Goal: Information Seeking & Learning: Learn about a topic

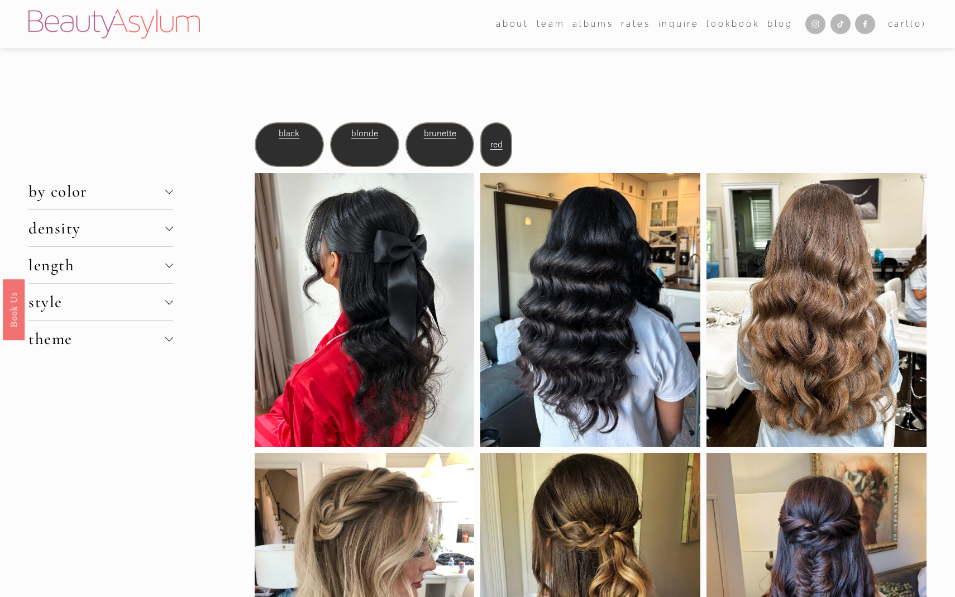
click at [89, 233] on span "density" at bounding box center [96, 228] width 137 height 20
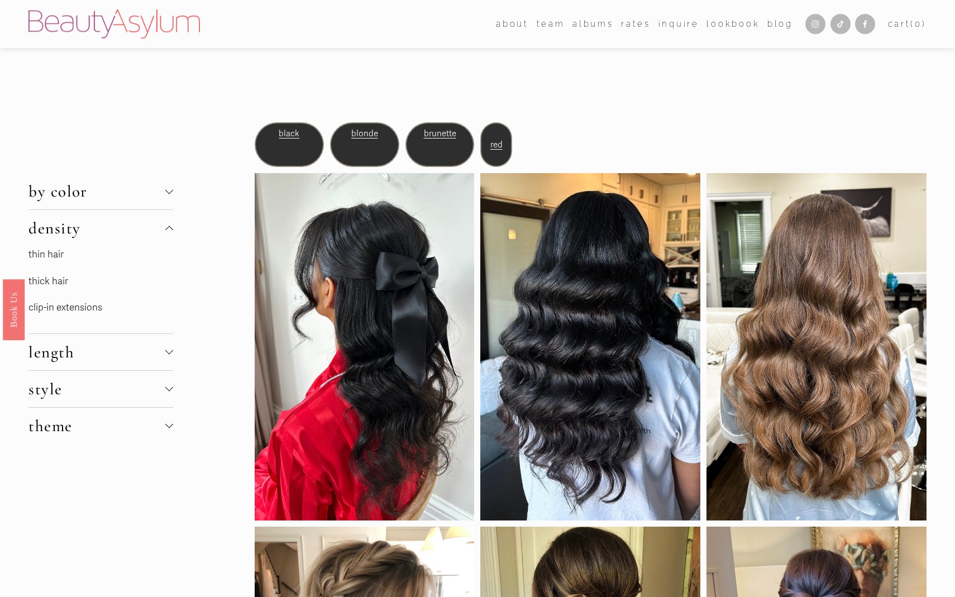
click at [54, 254] on link "thin hair" at bounding box center [45, 255] width 35 height 12
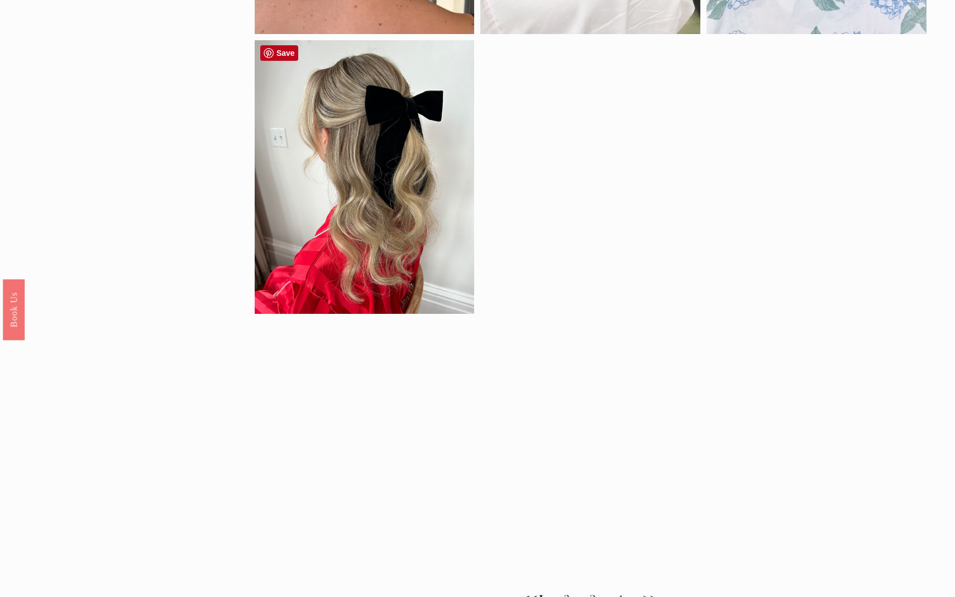
scroll to position [1217, 0]
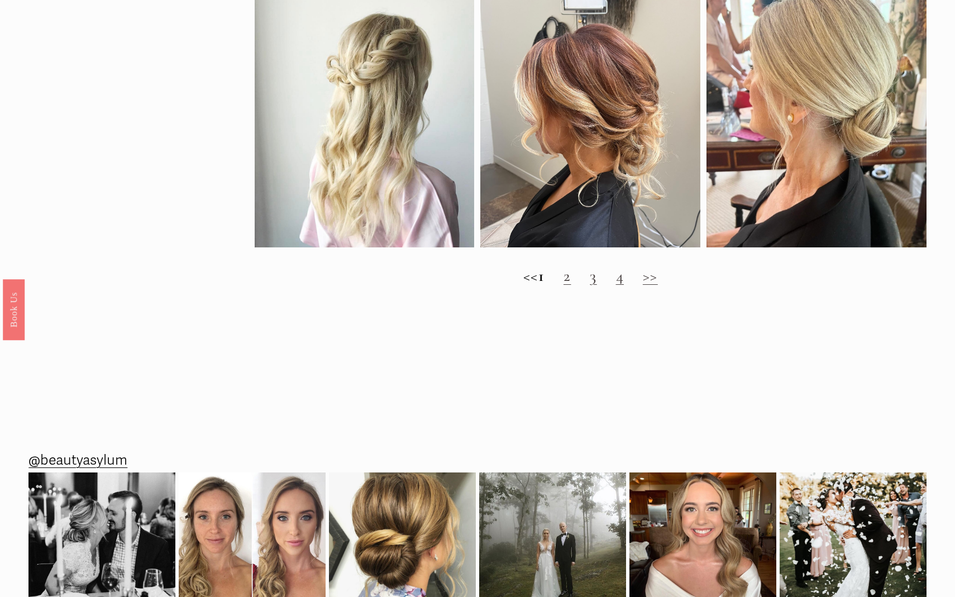
click at [571, 278] on link "2" at bounding box center [567, 276] width 7 height 20
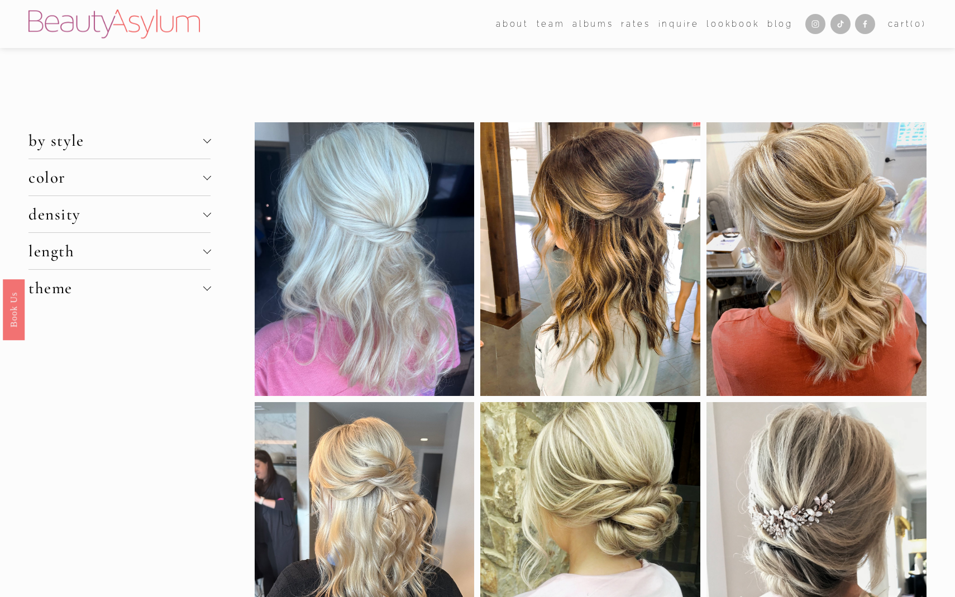
click at [132, 251] on span "length" at bounding box center [115, 251] width 174 height 20
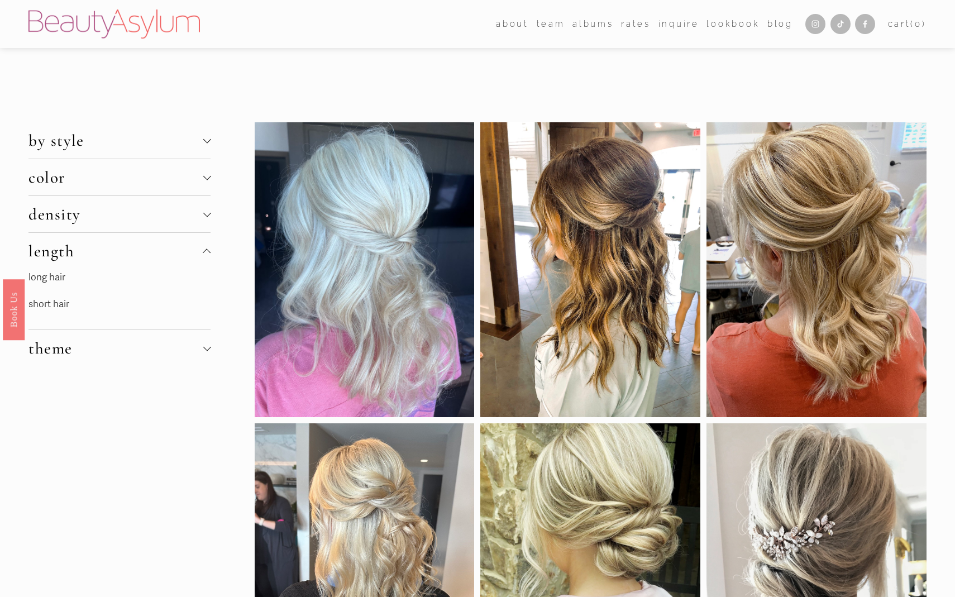
click at [52, 280] on link "long hair" at bounding box center [46, 277] width 37 height 12
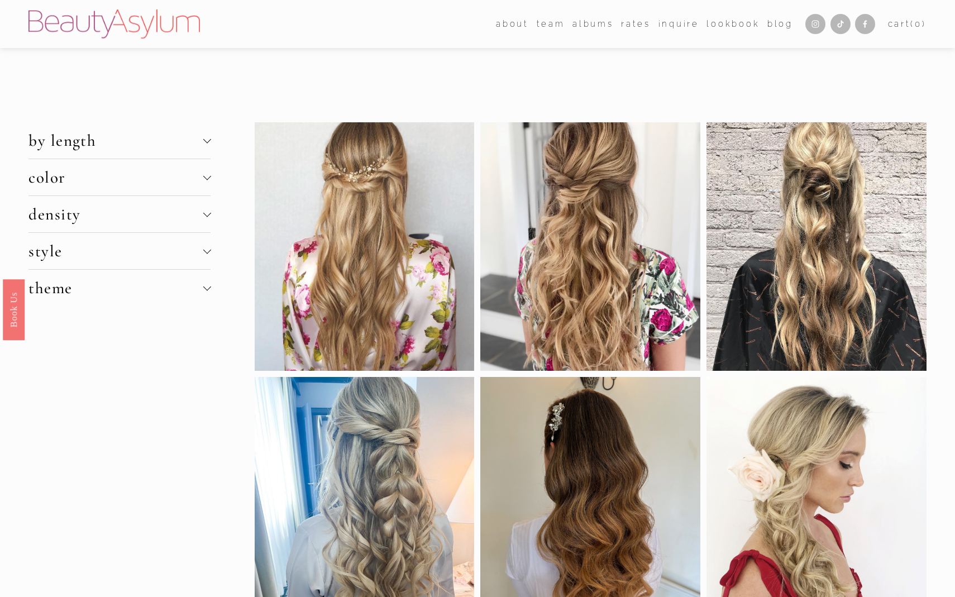
click at [97, 210] on span "density" at bounding box center [115, 214] width 174 height 20
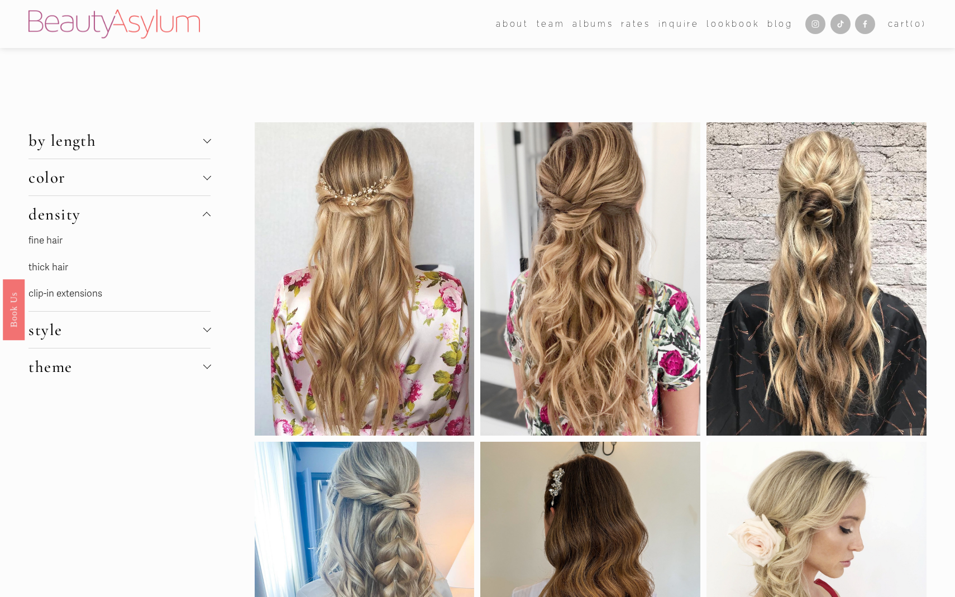
click at [45, 241] on link "fine hair" at bounding box center [45, 241] width 34 height 12
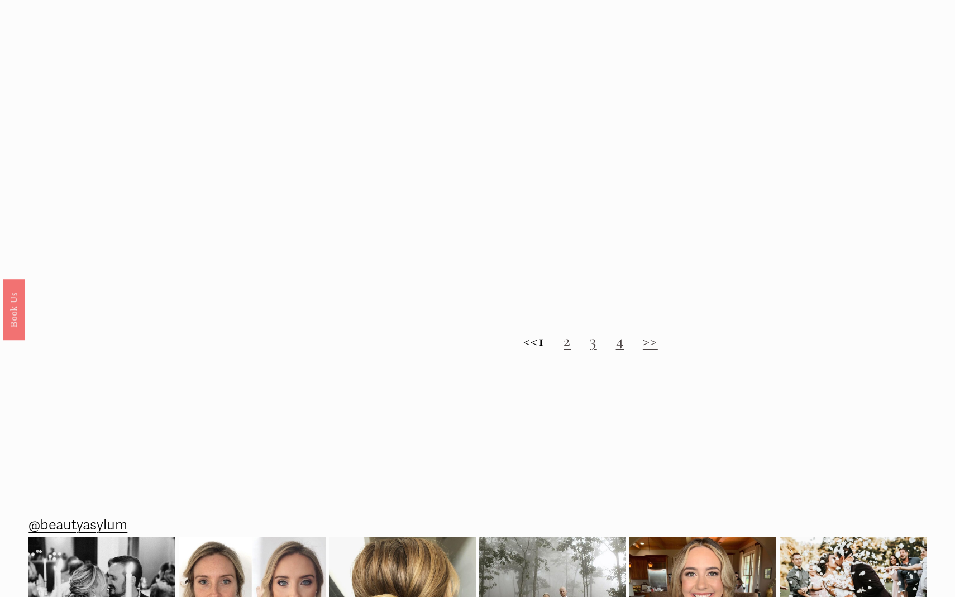
scroll to position [1151, 0]
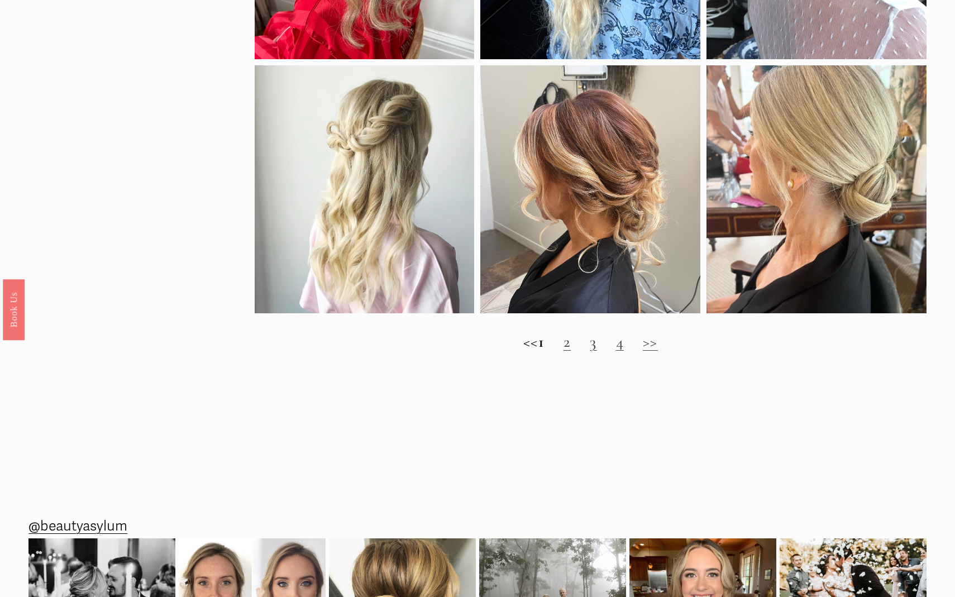
click at [571, 341] on link "2" at bounding box center [567, 342] width 7 height 20
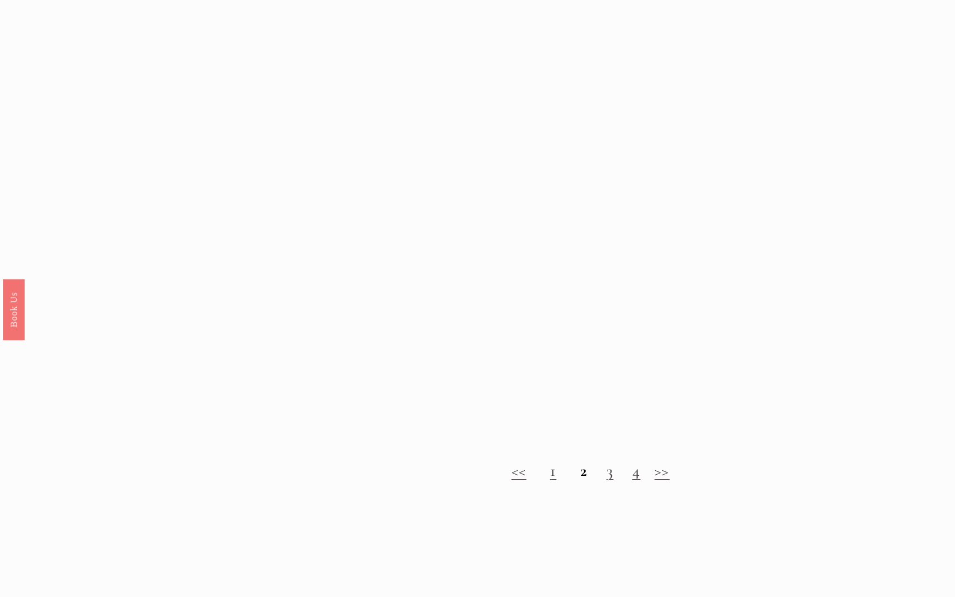
scroll to position [1038, 0]
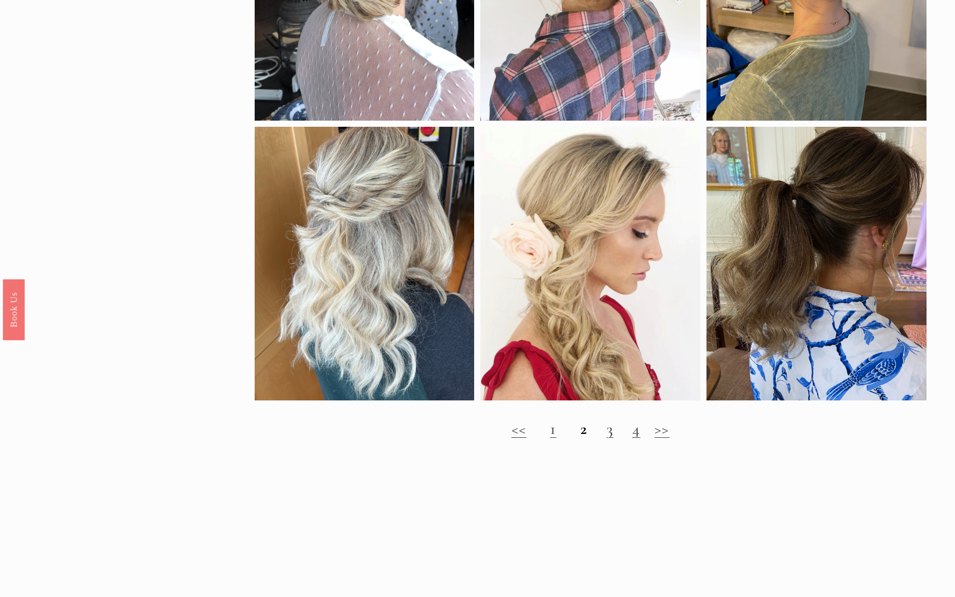
click at [608, 437] on link "3" at bounding box center [610, 429] width 7 height 20
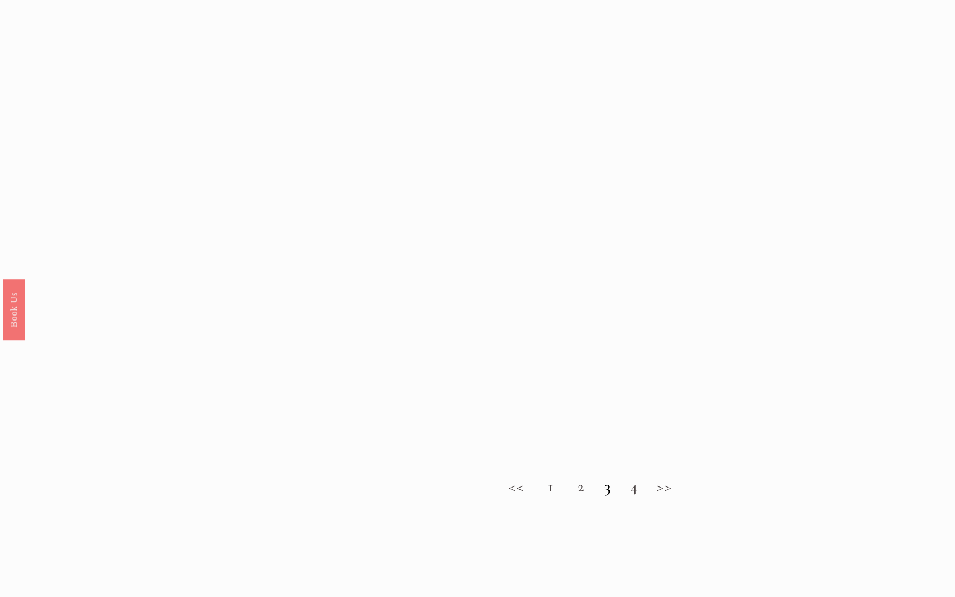
scroll to position [1072, 0]
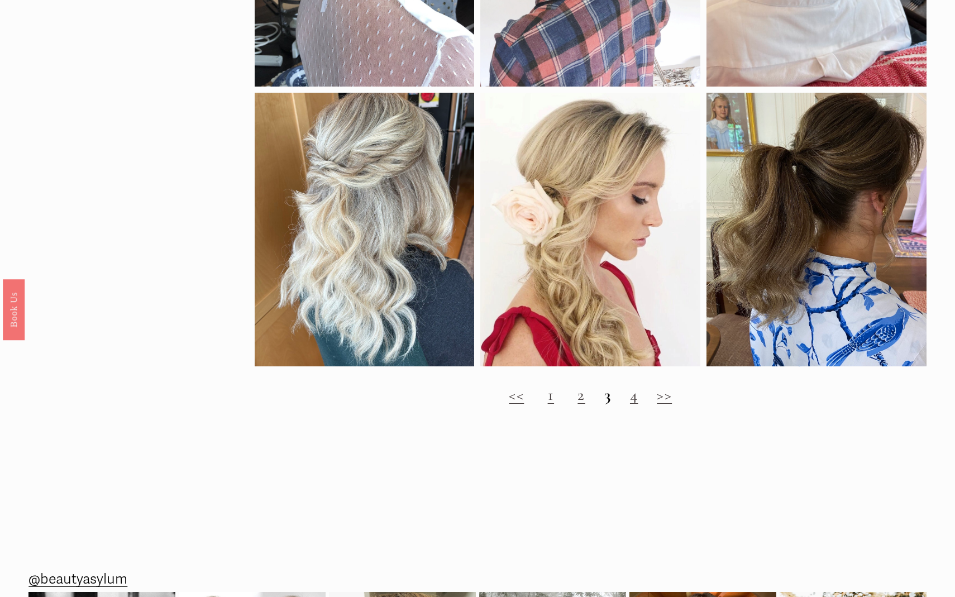
click at [633, 399] on link "4" at bounding box center [634, 395] width 8 height 20
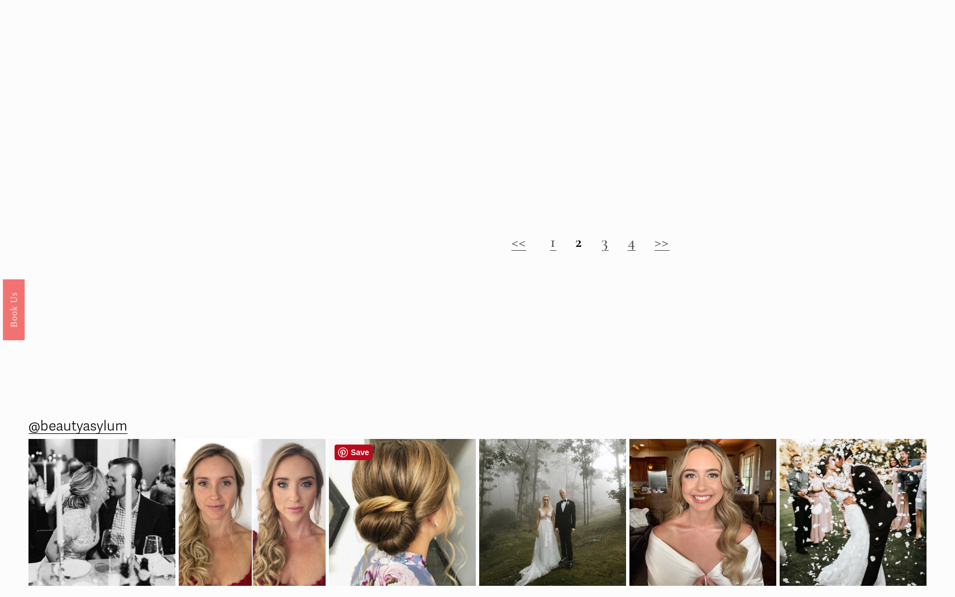
scroll to position [1222, 0]
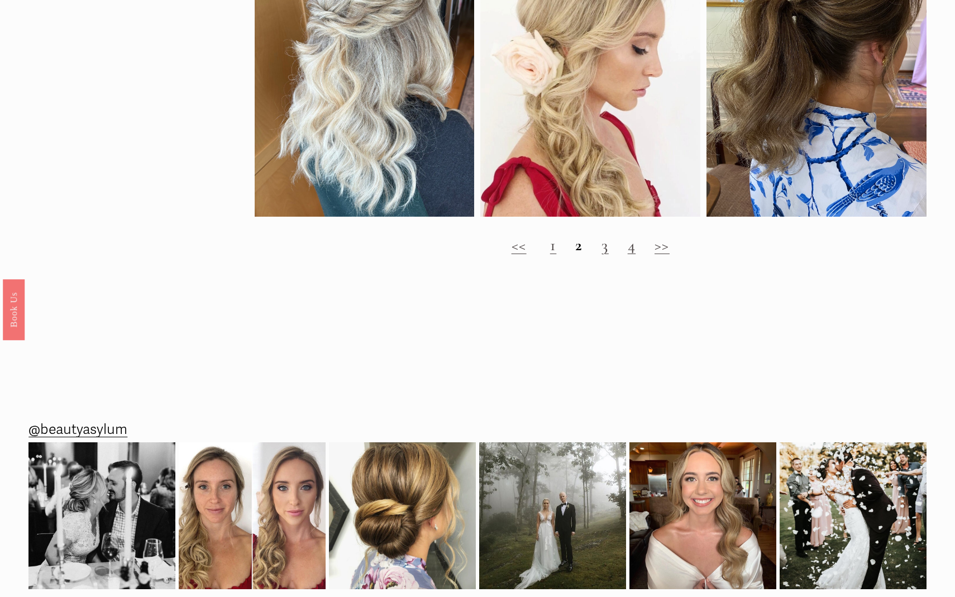
click at [658, 246] on link ">>" at bounding box center [662, 245] width 15 height 20
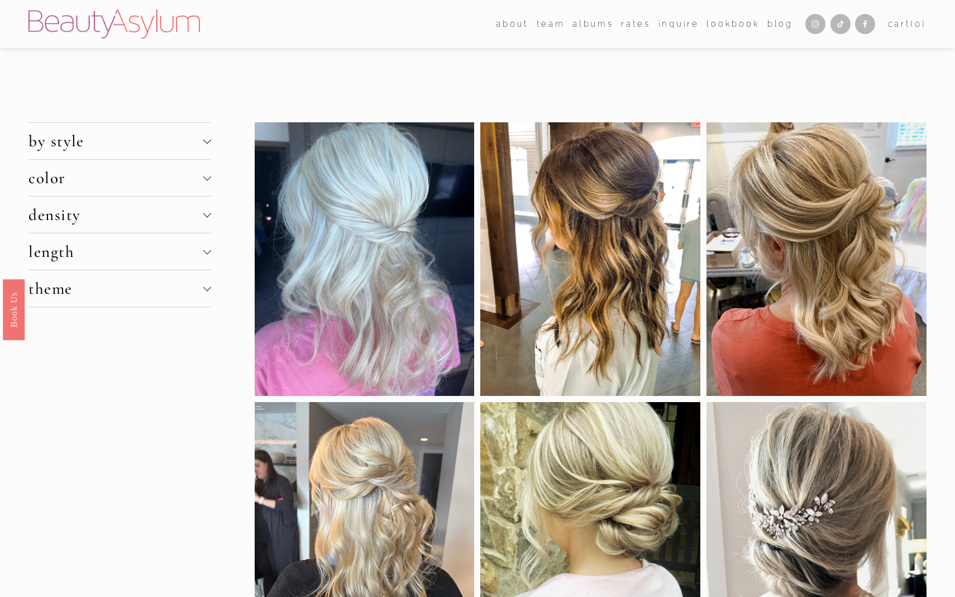
scroll to position [2, 0]
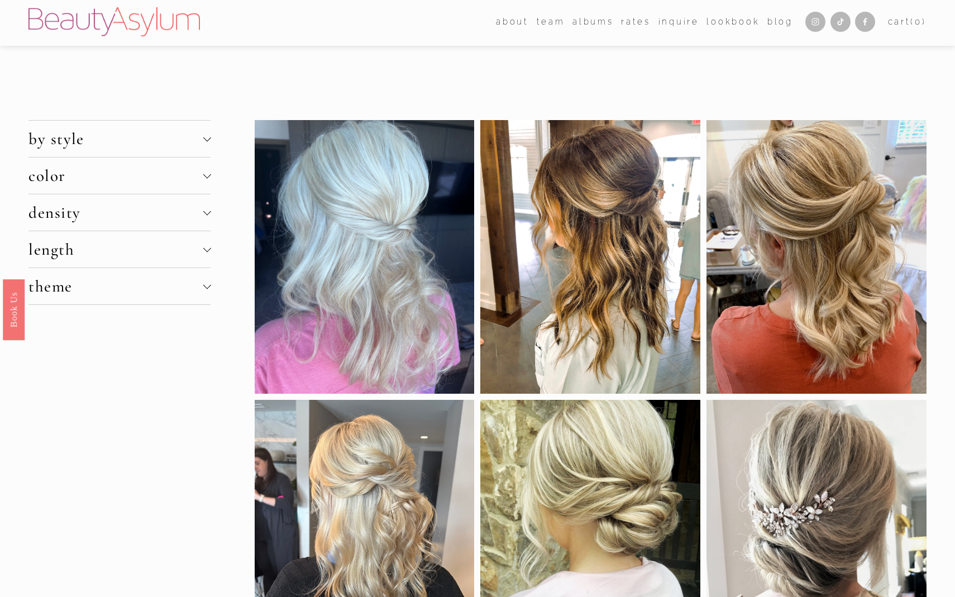
click at [63, 256] on span "length" at bounding box center [115, 250] width 174 height 20
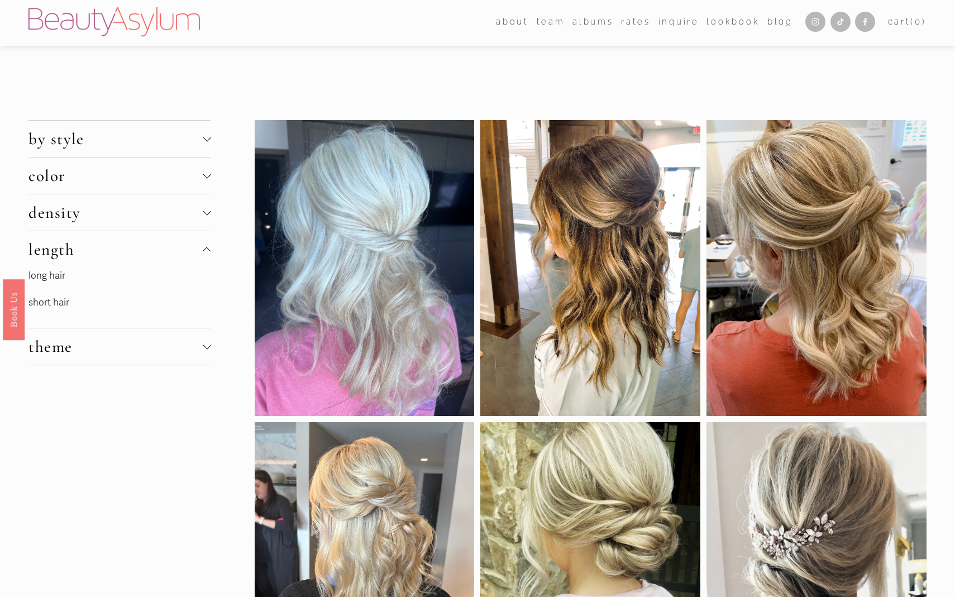
click at [60, 278] on link "long hair" at bounding box center [46, 276] width 37 height 12
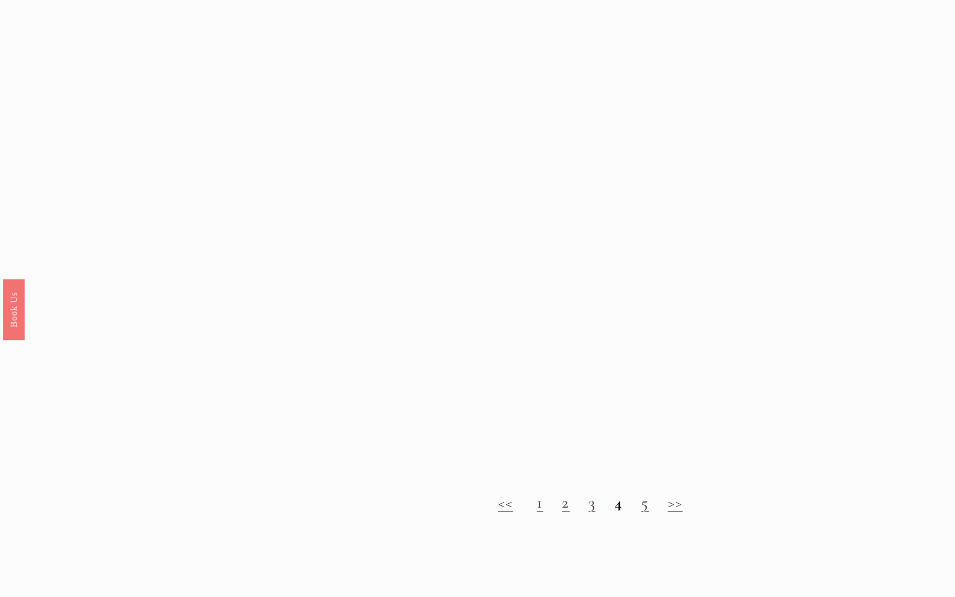
scroll to position [1279, 0]
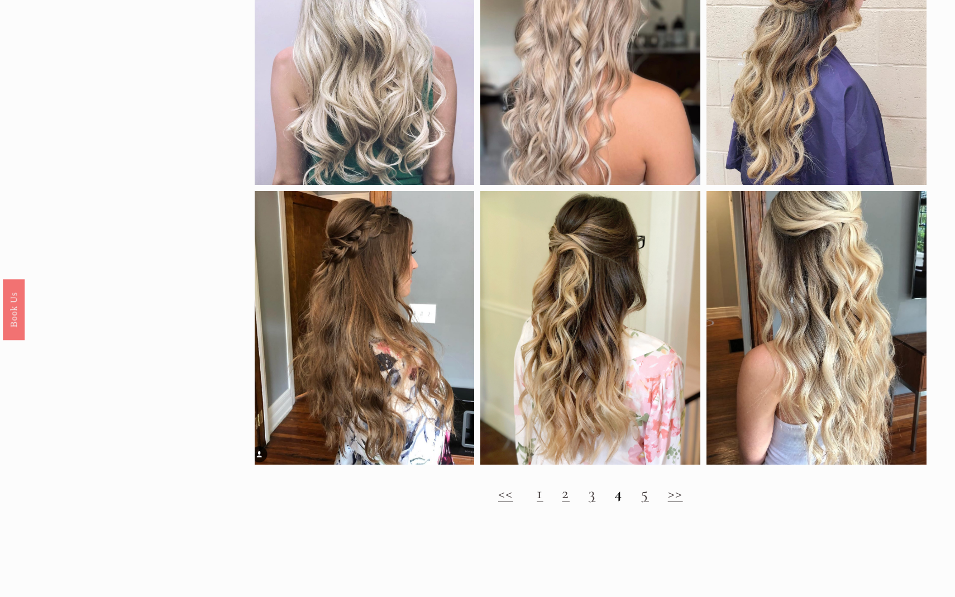
click at [564, 495] on link "2" at bounding box center [565, 493] width 7 height 20
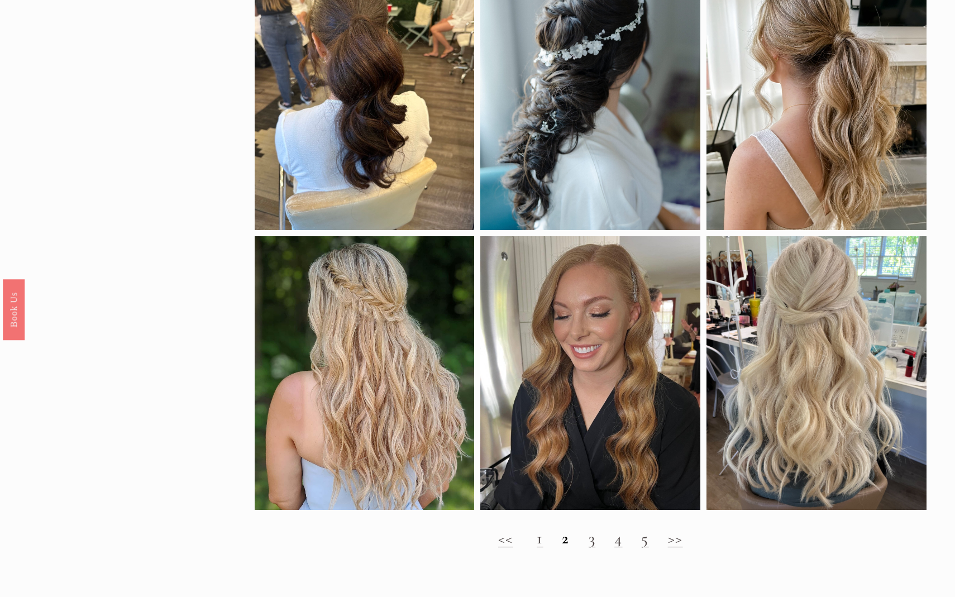
scroll to position [1342, 0]
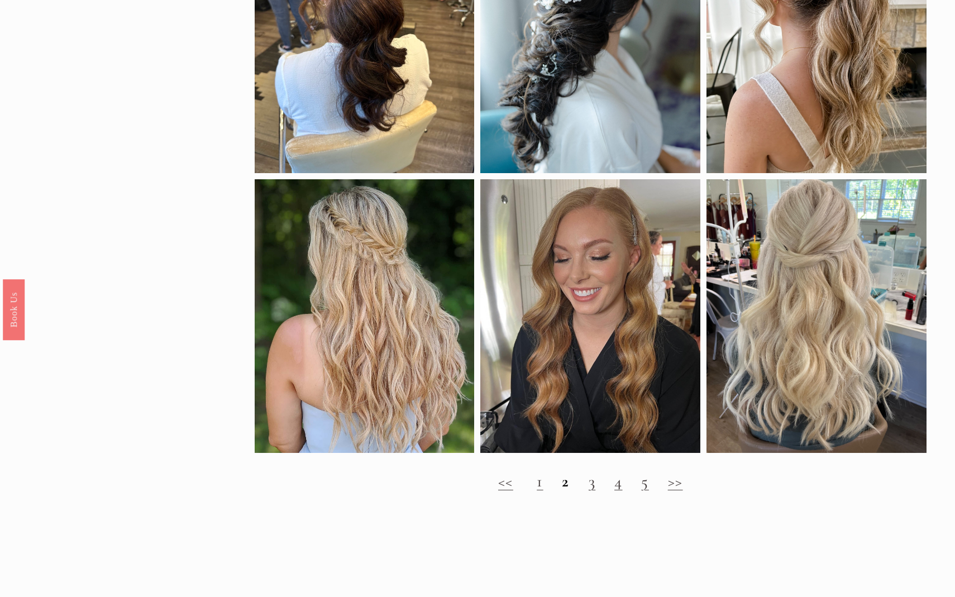
click at [540, 486] on link "1" at bounding box center [540, 481] width 6 height 20
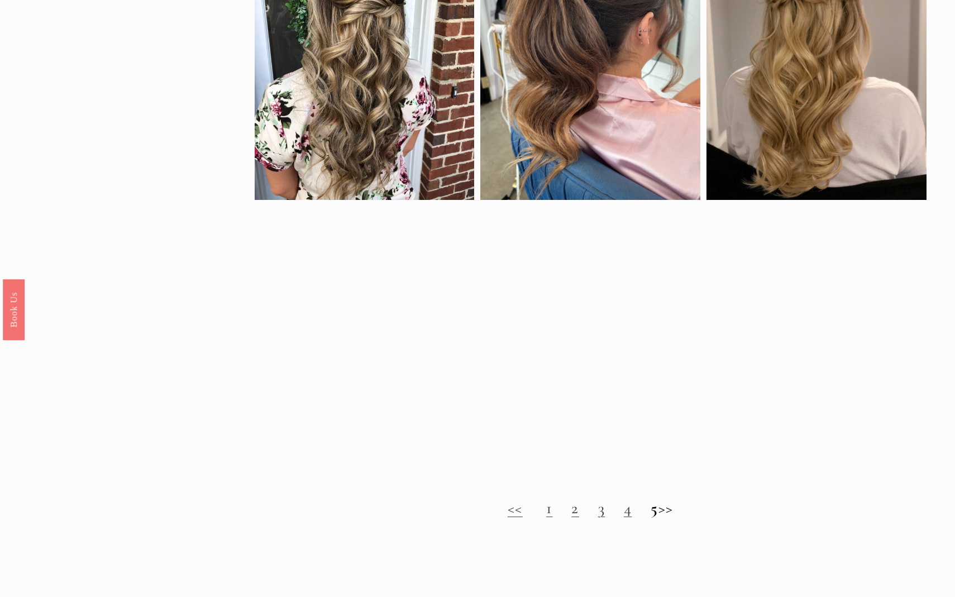
scroll to position [752, 0]
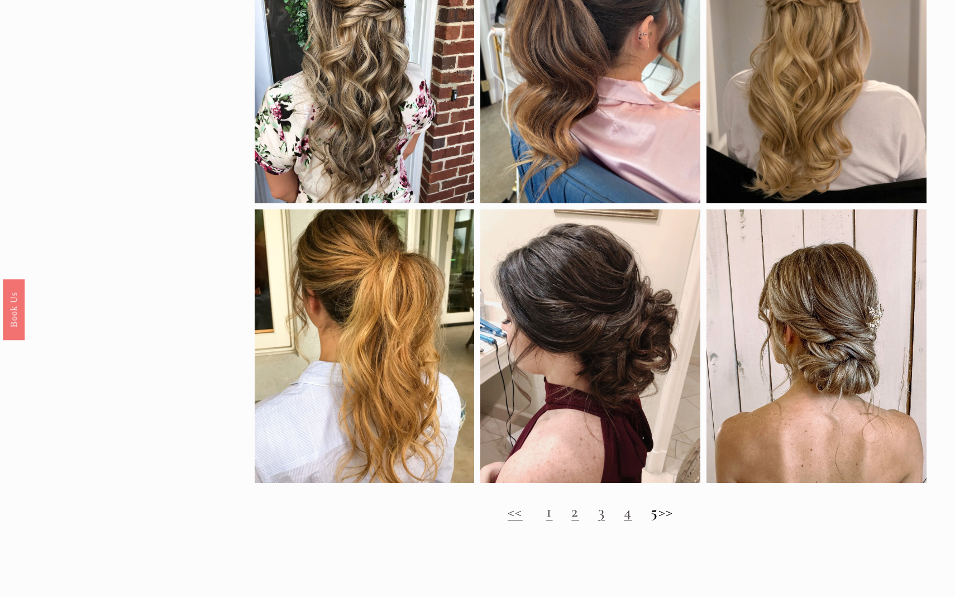
click at [546, 515] on link "1" at bounding box center [549, 512] width 6 height 20
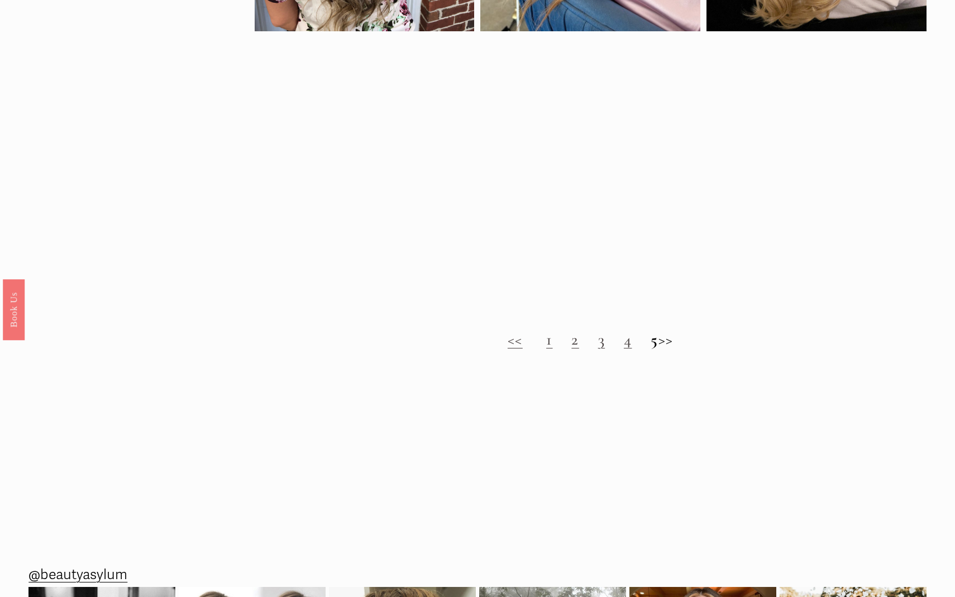
scroll to position [895, 0]
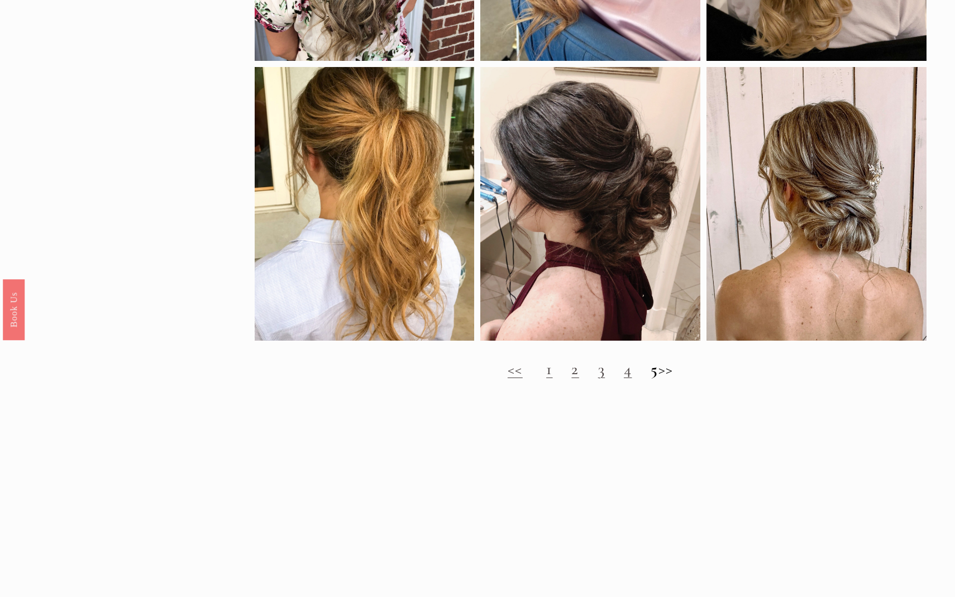
click at [651, 371] on strong "5" at bounding box center [654, 369] width 7 height 20
click at [624, 373] on link "4" at bounding box center [628, 369] width 8 height 20
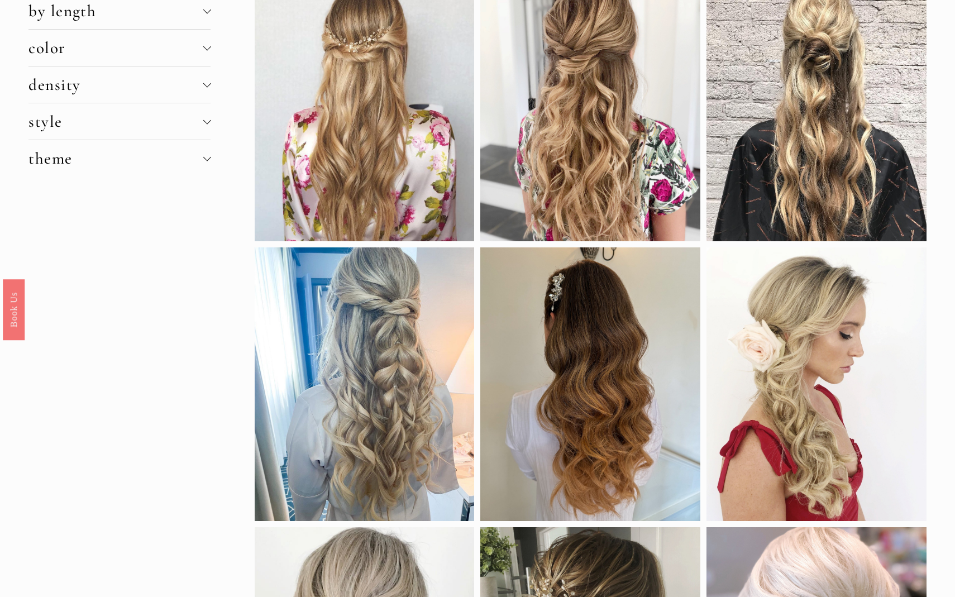
scroll to position [101, 0]
